Goal: Check status: Check status

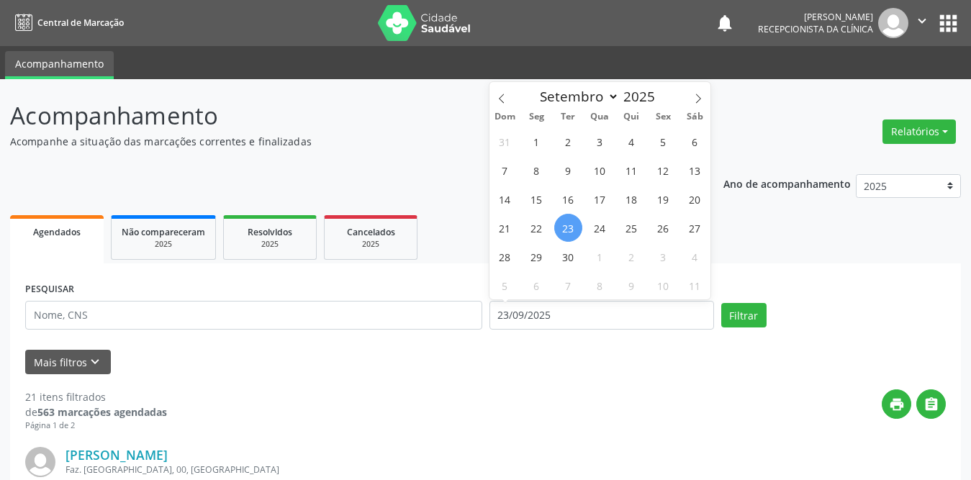
select select "8"
click at [538, 137] on span "1" at bounding box center [536, 141] width 28 height 28
type input "[DATE]"
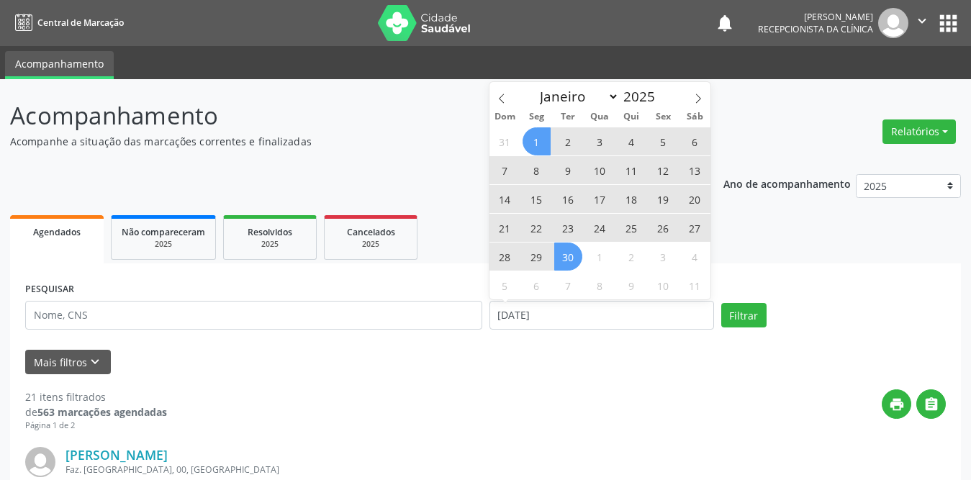
click at [575, 263] on span "30" at bounding box center [568, 257] width 28 height 28
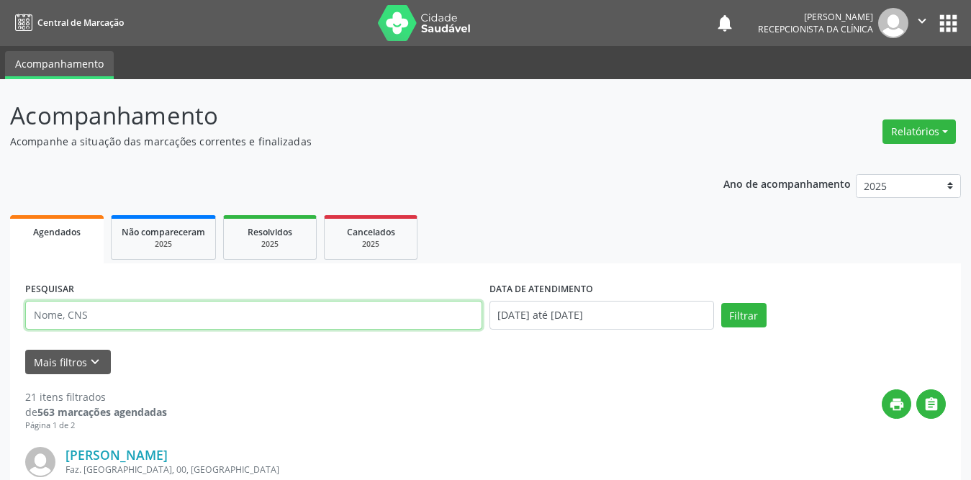
click at [262, 313] on input "text" at bounding box center [253, 315] width 457 height 29
type input "[PERSON_NAME]"
click at [721, 303] on button "Filtrar" at bounding box center [743, 315] width 45 height 24
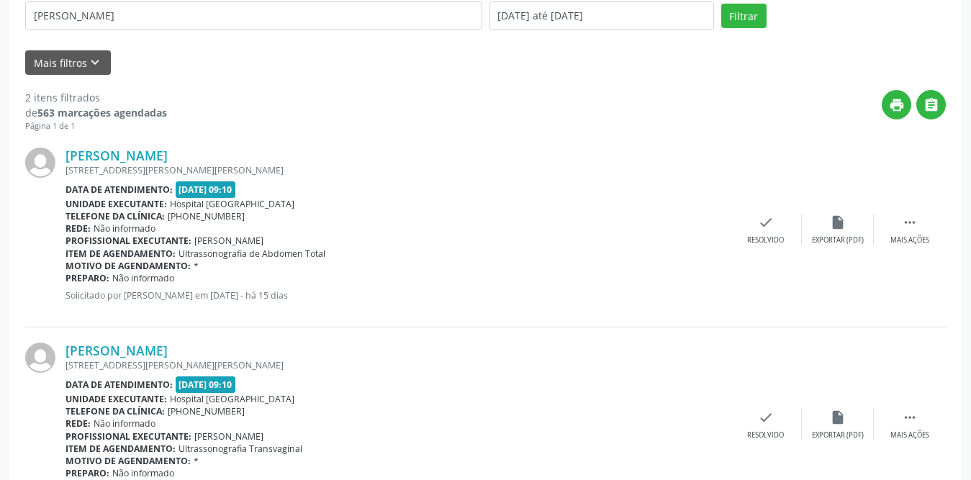
scroll to position [366, 0]
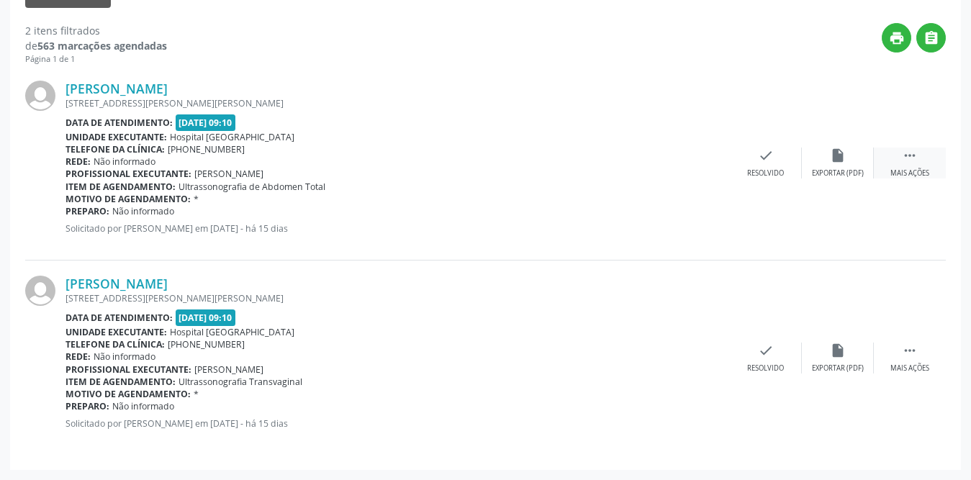
click at [906, 155] on icon "" at bounding box center [910, 156] width 16 height 16
click at [702, 168] on div "Imprimir" at bounding box center [693, 173] width 32 height 10
click at [923, 348] on div " Mais ações" at bounding box center [910, 358] width 72 height 31
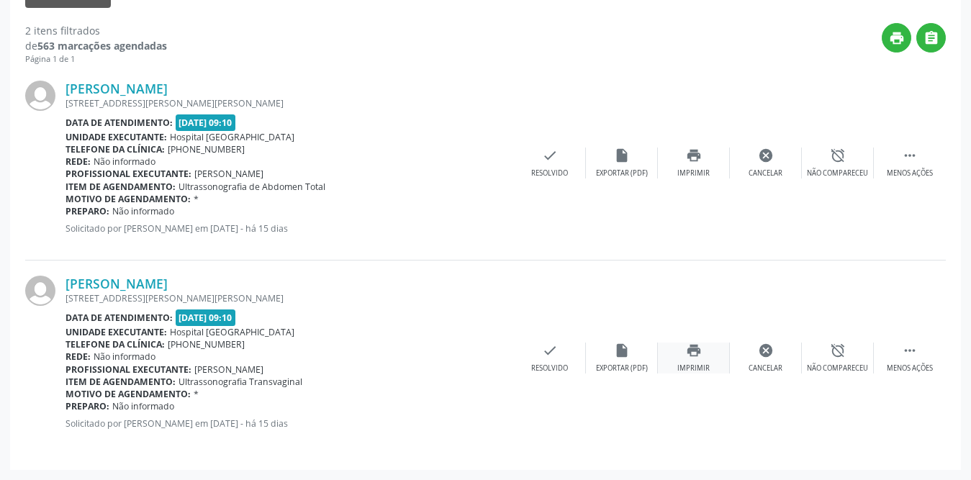
click at [691, 354] on icon "print" at bounding box center [694, 351] width 16 height 16
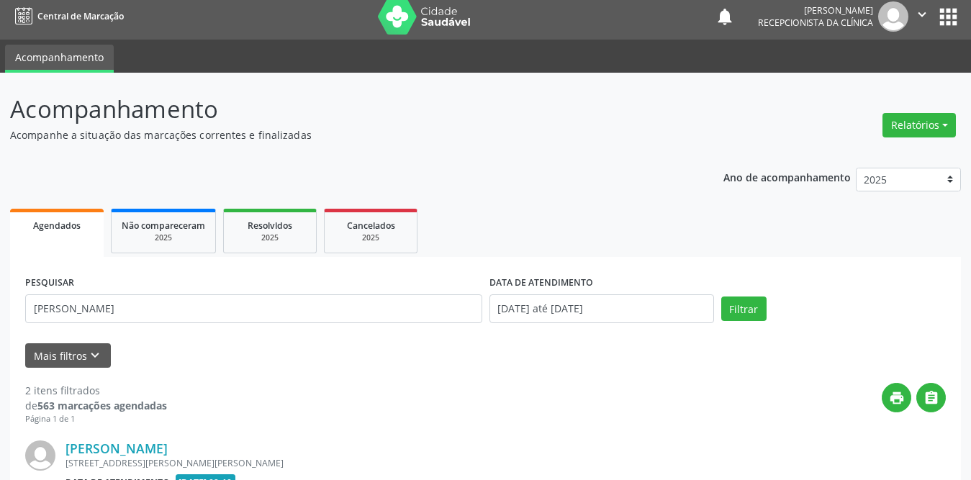
scroll to position [0, 0]
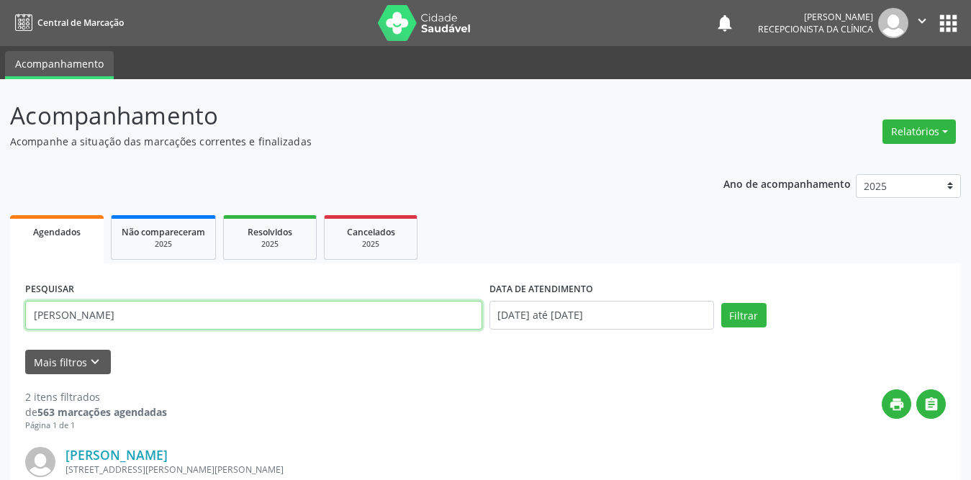
drag, startPoint x: 207, startPoint y: 317, endPoint x: 0, endPoint y: 319, distance: 207.3
click at [0, 319] on div "Acompanhamento Acompanhe a situação das marcações correntes e finalizadas Relat…" at bounding box center [485, 462] width 971 height 767
